Goal: Task Accomplishment & Management: Manage account settings

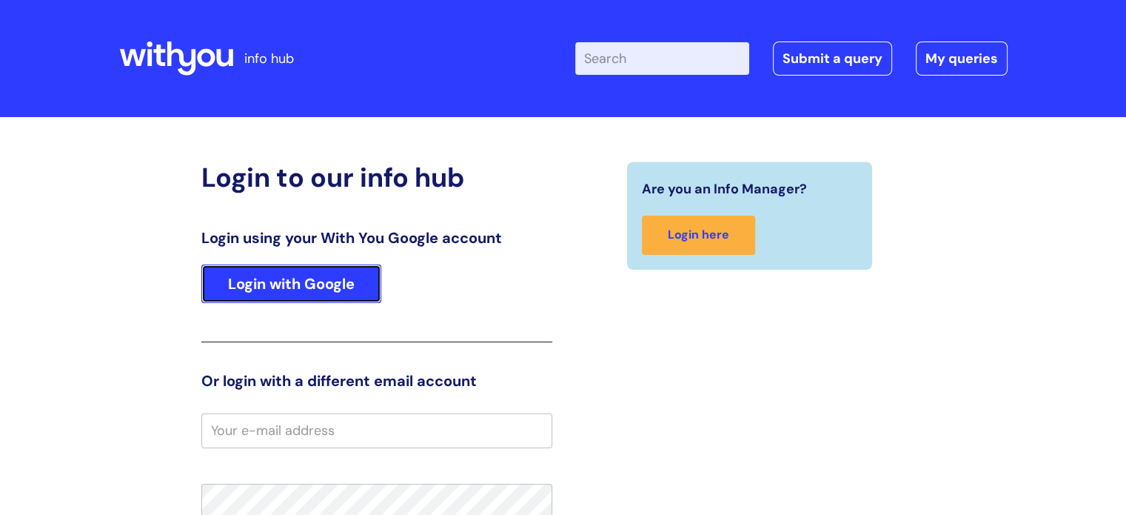
click at [278, 282] on link "Login with Google" at bounding box center [291, 283] width 180 height 39
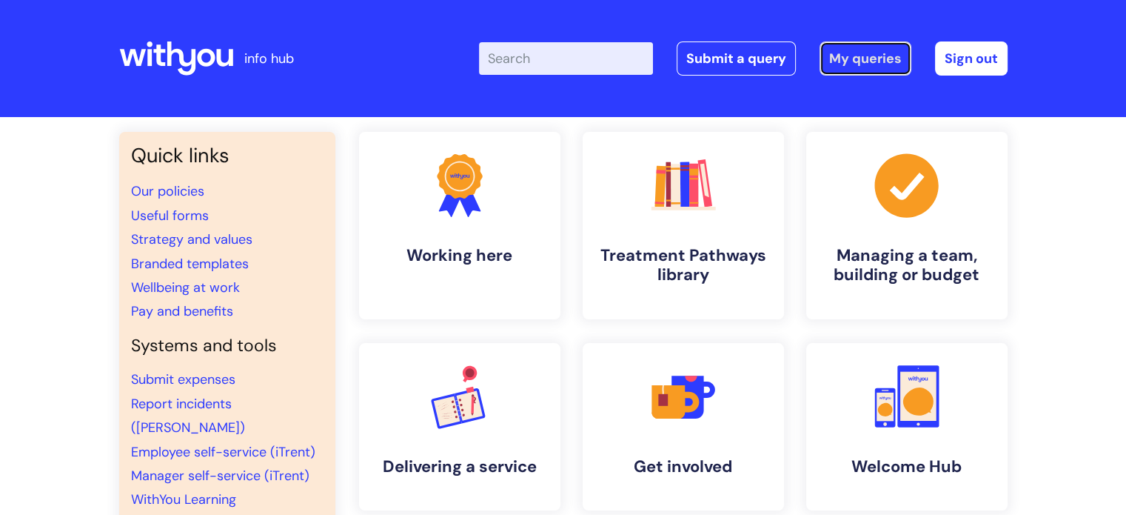
click at [854, 55] on link "My queries" at bounding box center [866, 58] width 92 height 34
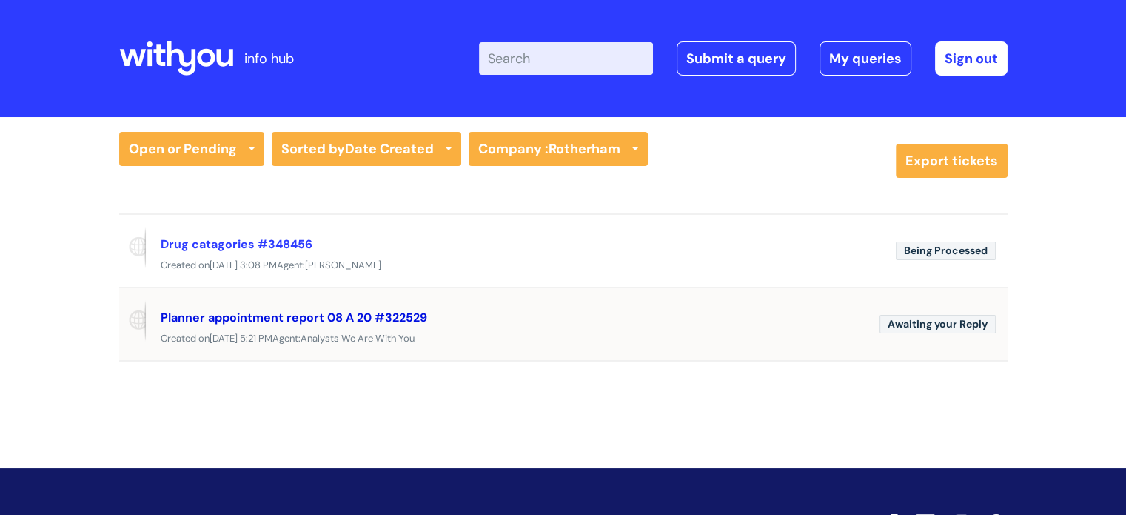
click at [274, 316] on link "Planner appointment report 08 A 20 #322529" at bounding box center [294, 317] width 267 height 16
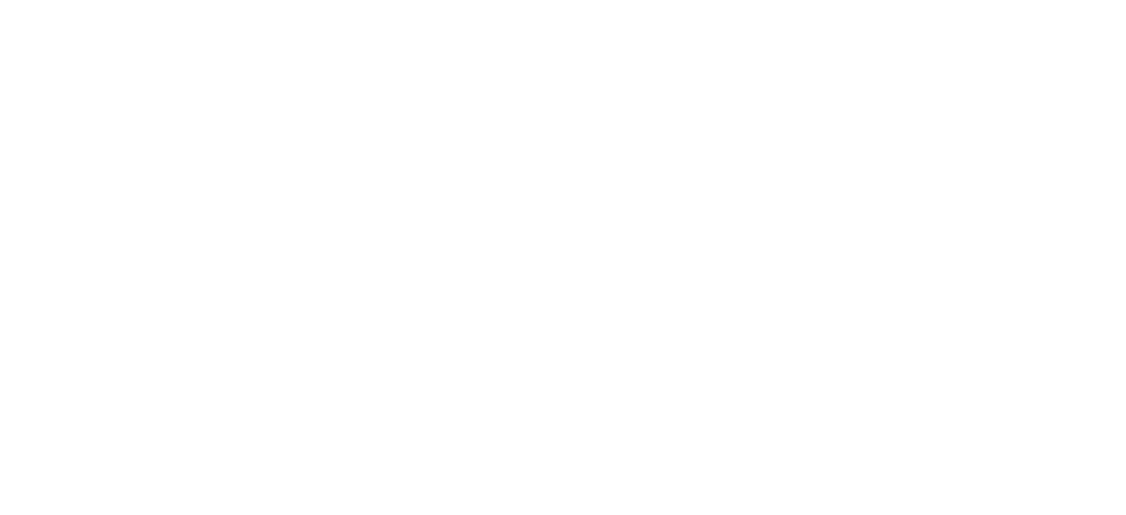
click at [0, 0] on html at bounding box center [0, 0] width 0 height 0
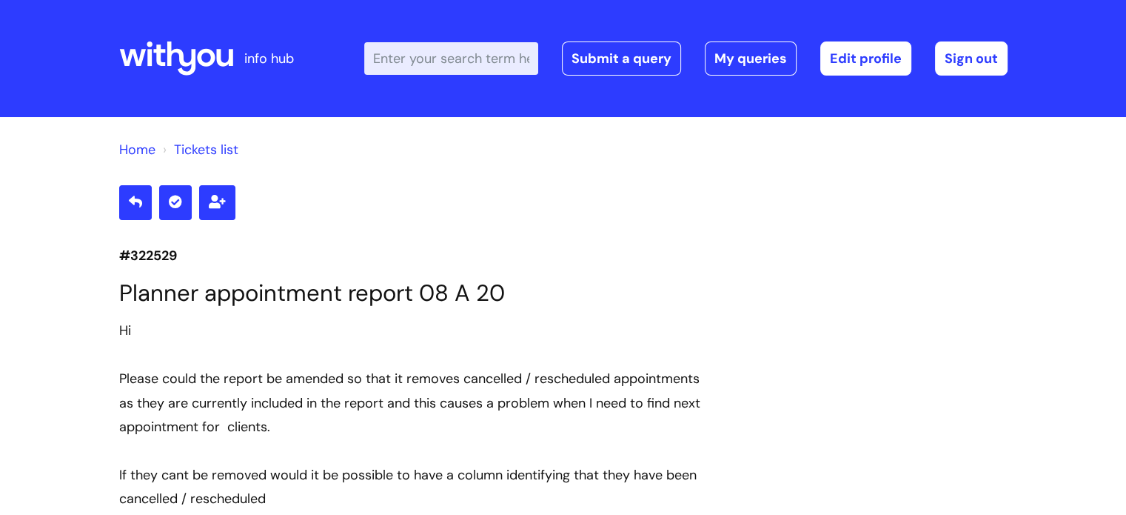
scroll to position [2100, 0]
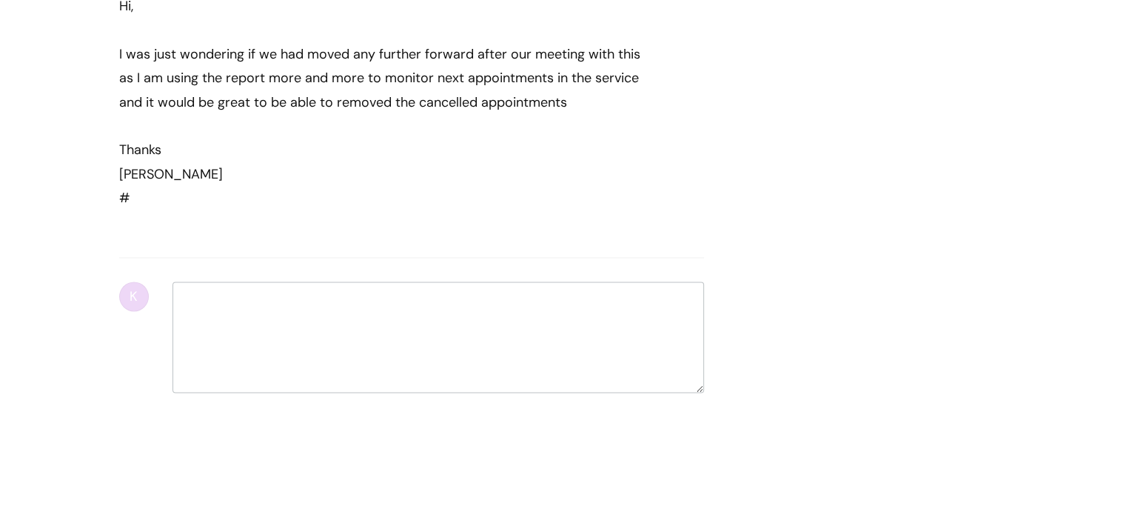
select select "Nebula fault"
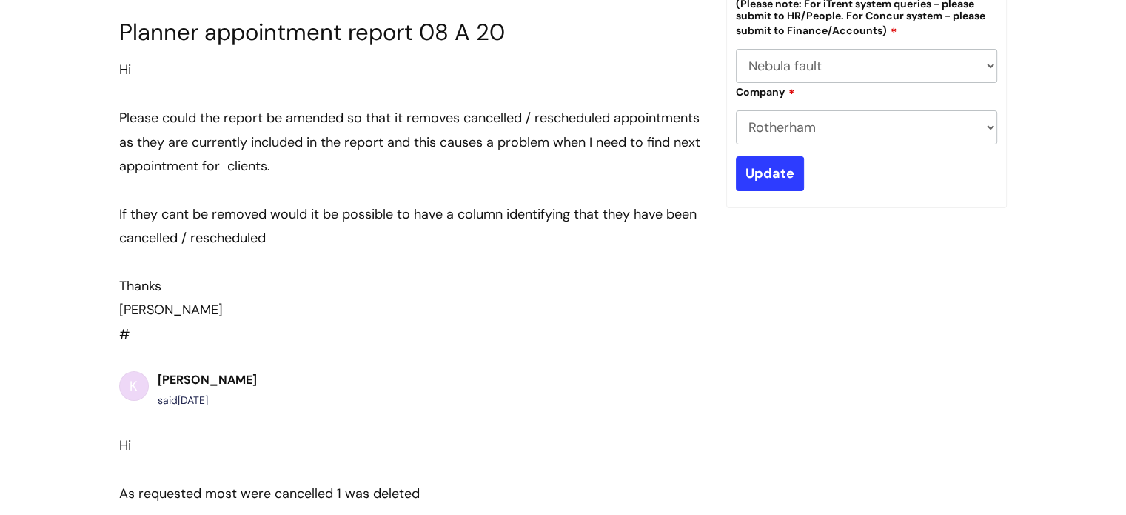
scroll to position [249, 0]
